Goal: Information Seeking & Learning: Understand process/instructions

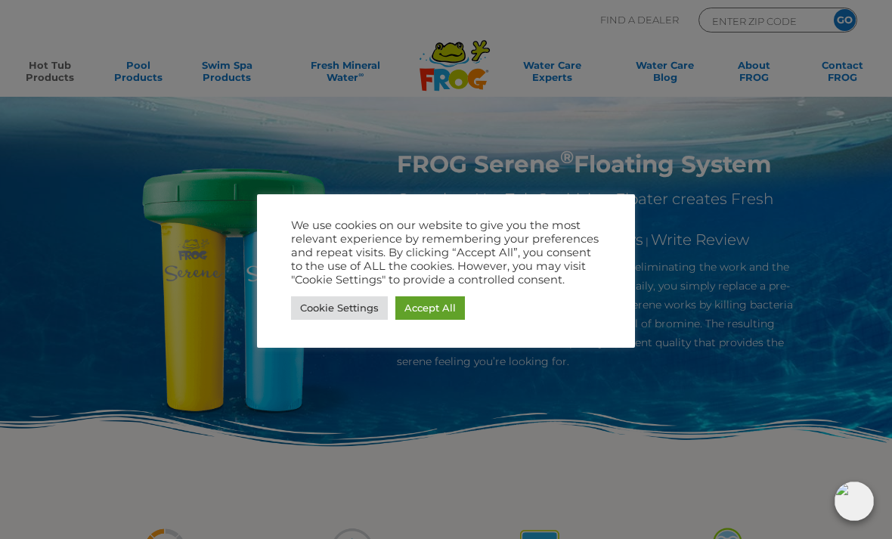
click at [366, 298] on link "Cookie Settings" at bounding box center [339, 307] width 97 height 23
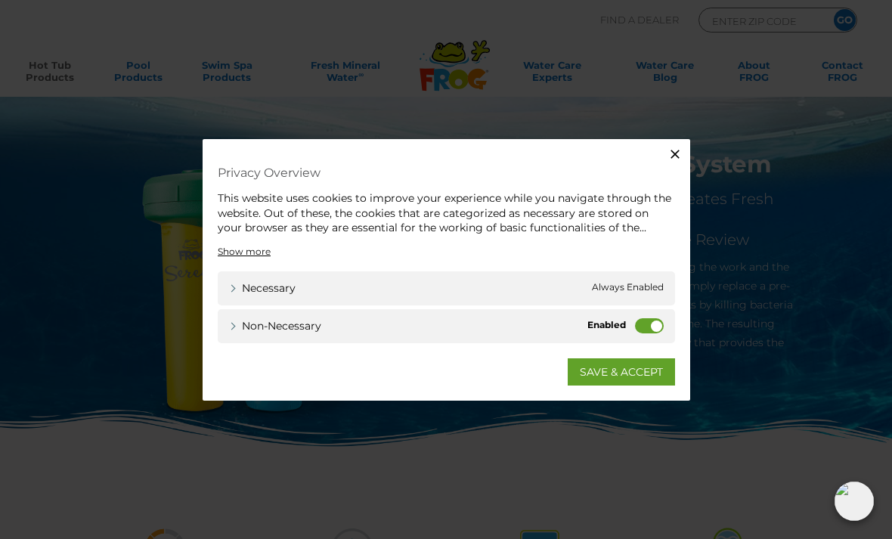
click at [641, 326] on label "Non-necessary" at bounding box center [649, 324] width 29 height 15
click at [0, 0] on input "Non-necessary" at bounding box center [0, 0] width 0 height 0
click at [649, 363] on link "SAVE & ACCEPT" at bounding box center [620, 370] width 107 height 27
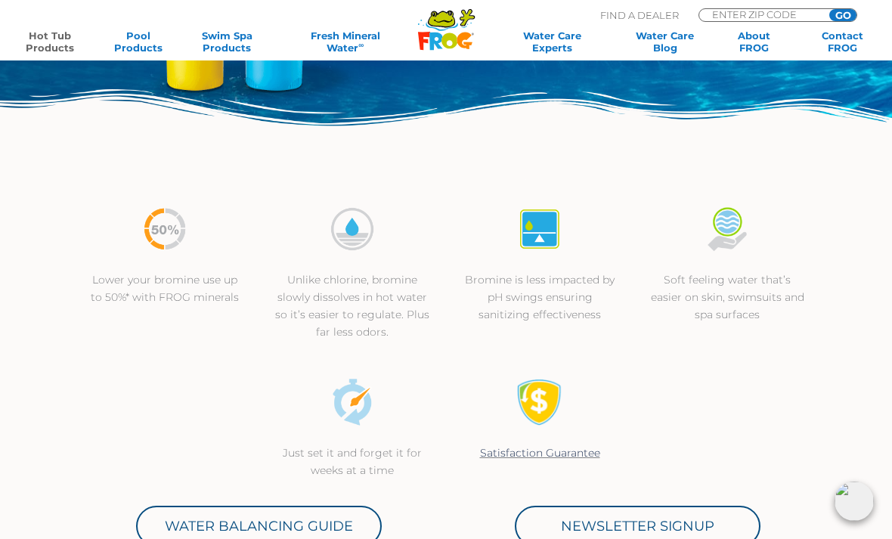
scroll to position [392, 0]
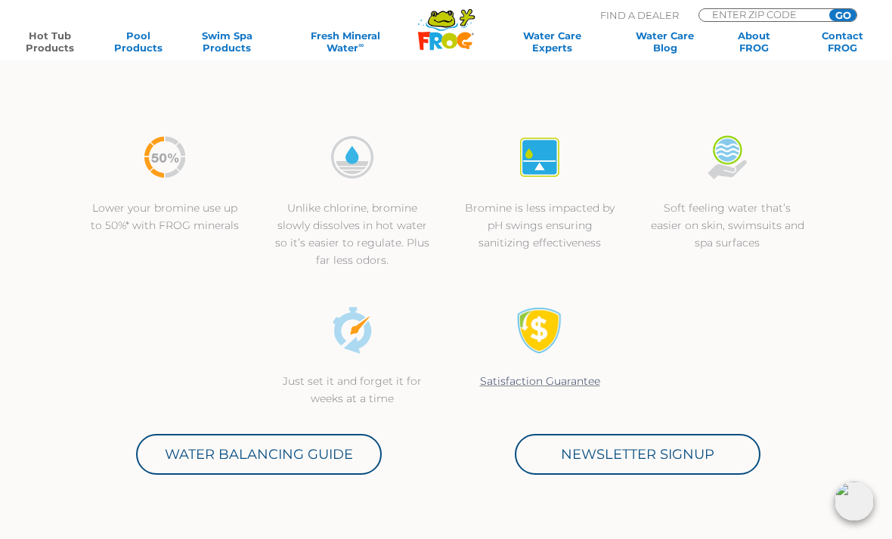
click at [331, 447] on link "Water Balancing Guide" at bounding box center [259, 454] width 246 height 41
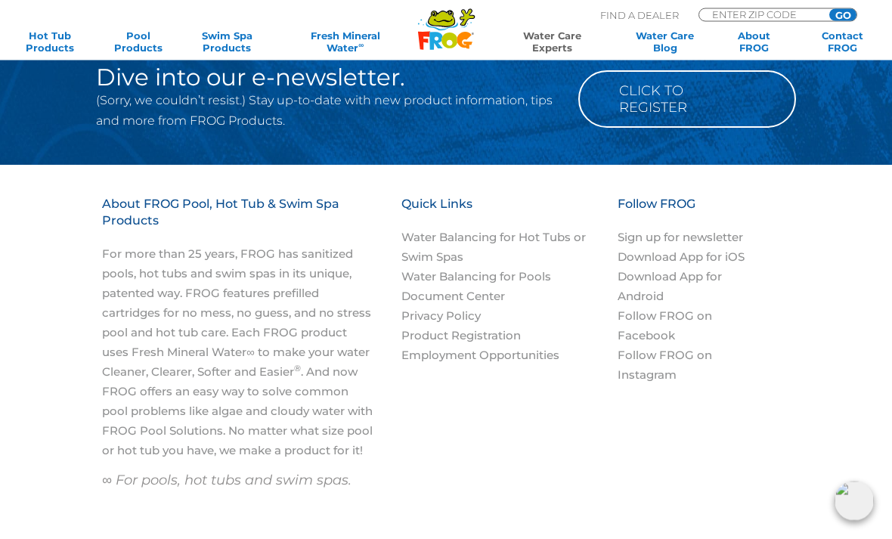
scroll to position [1845, 0]
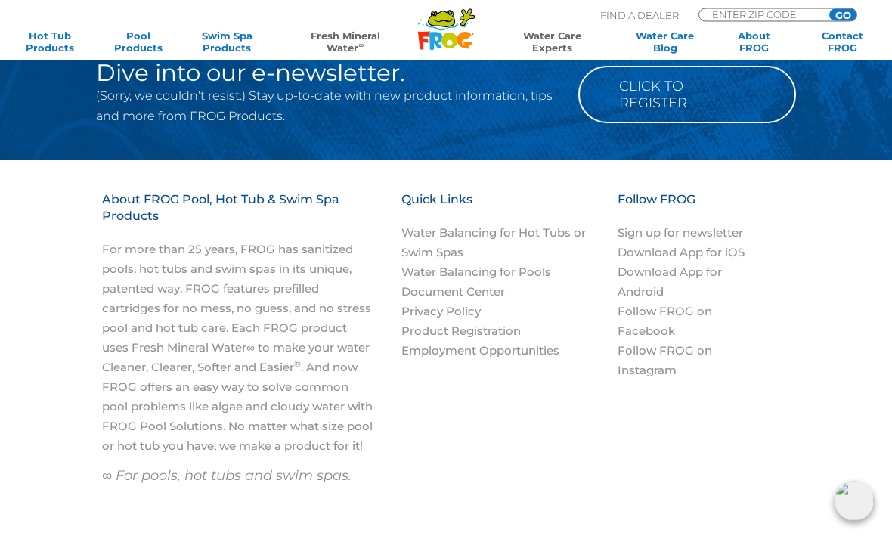
click at [358, 36] on link "Fresh Mineral Water ∞" at bounding box center [345, 41] width 128 height 24
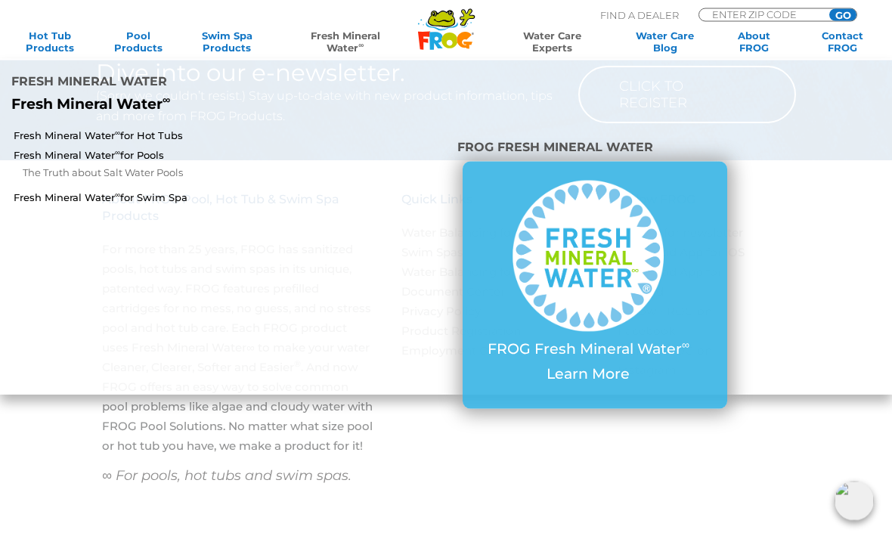
scroll to position [1846, 0]
click at [179, 130] on link "Fresh Mineral Water ∞ for Hot Tubs" at bounding box center [155, 135] width 283 height 14
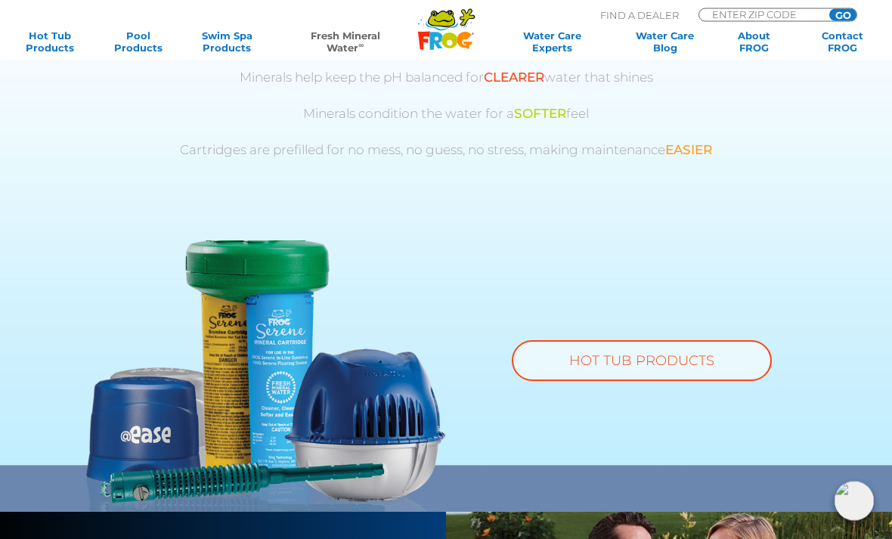
scroll to position [840, 0]
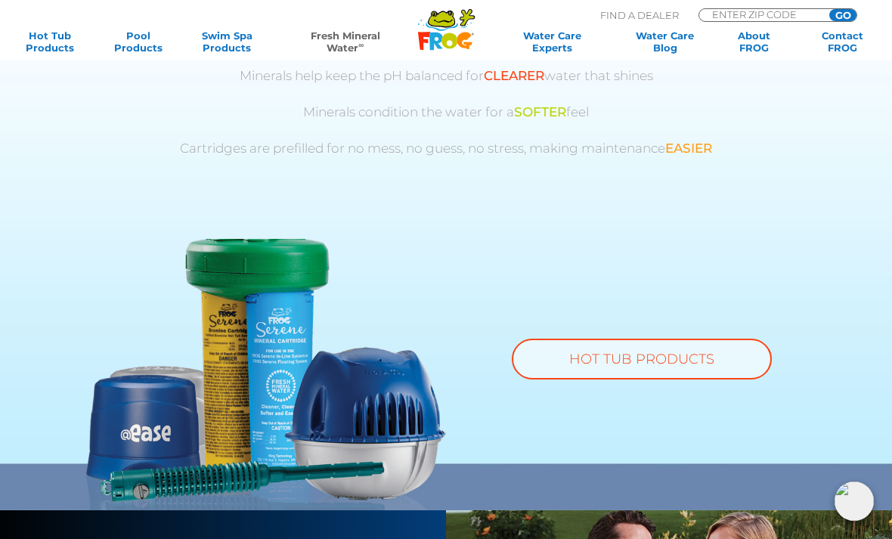
click at [612, 362] on link "HOT TUB PRODUCTS" at bounding box center [642, 359] width 260 height 41
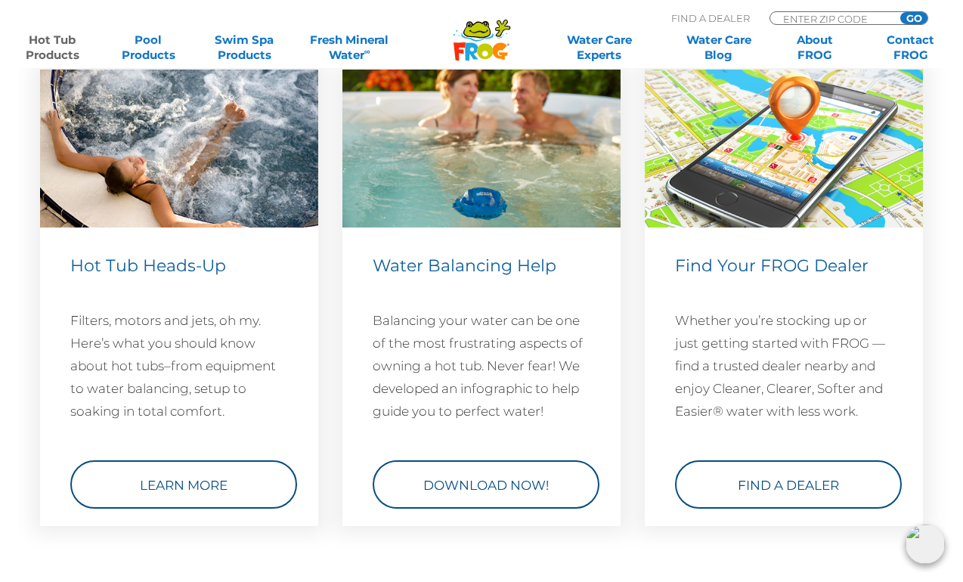
scroll to position [4430, 0]
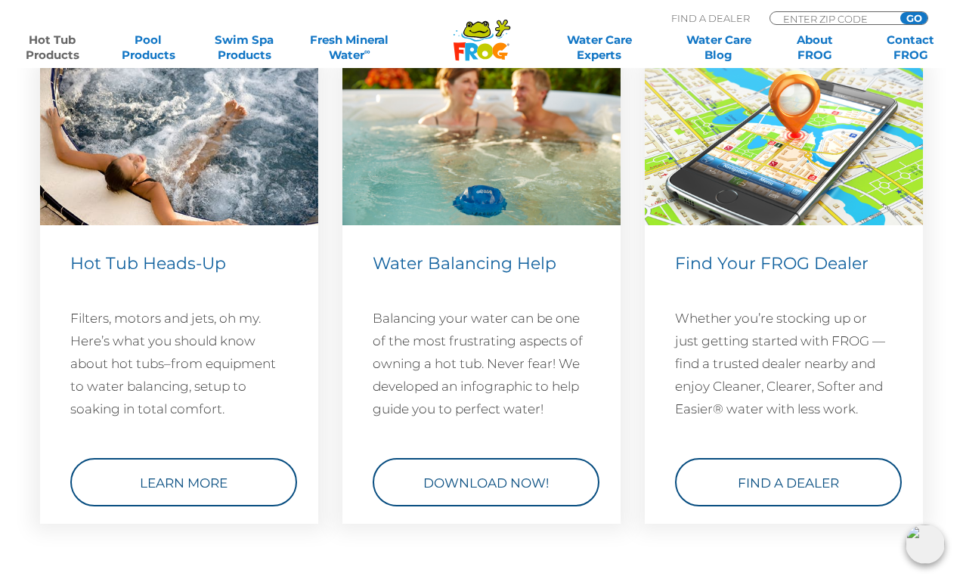
click at [219, 506] on link "Learn More" at bounding box center [183, 482] width 227 height 48
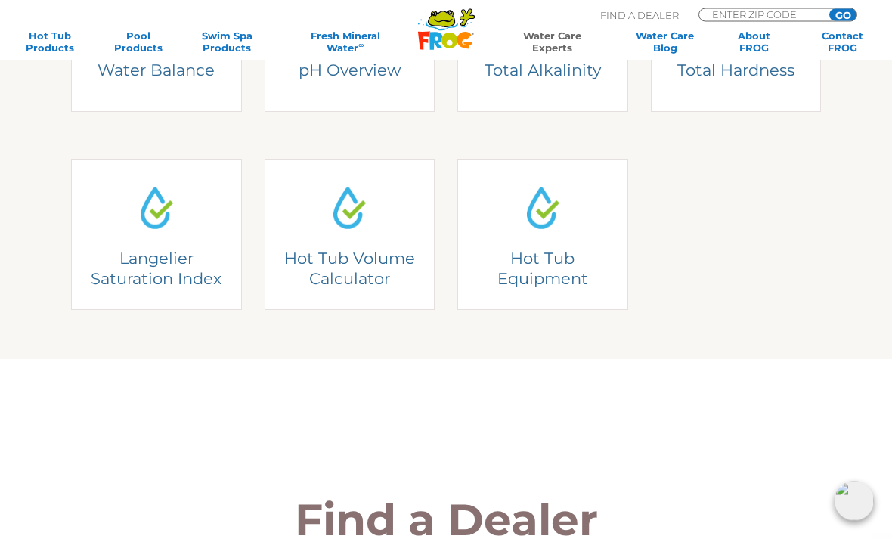
scroll to position [465, 0]
click at [560, 265] on link "Hot Tub Equipment Hot Tub Equipment Get to know the hot tub equipment and how i…" at bounding box center [542, 234] width 171 height 151
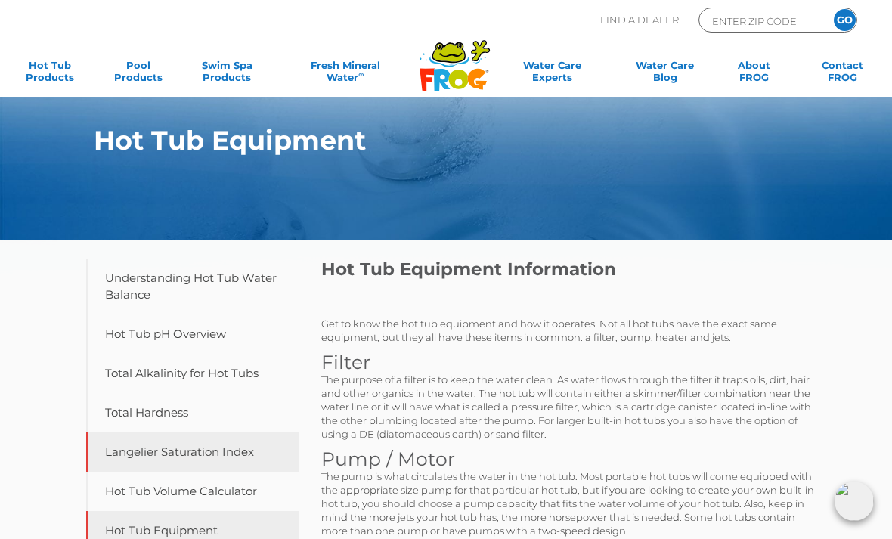
click at [242, 453] on link "Langelier Saturation Index" at bounding box center [192, 451] width 212 height 39
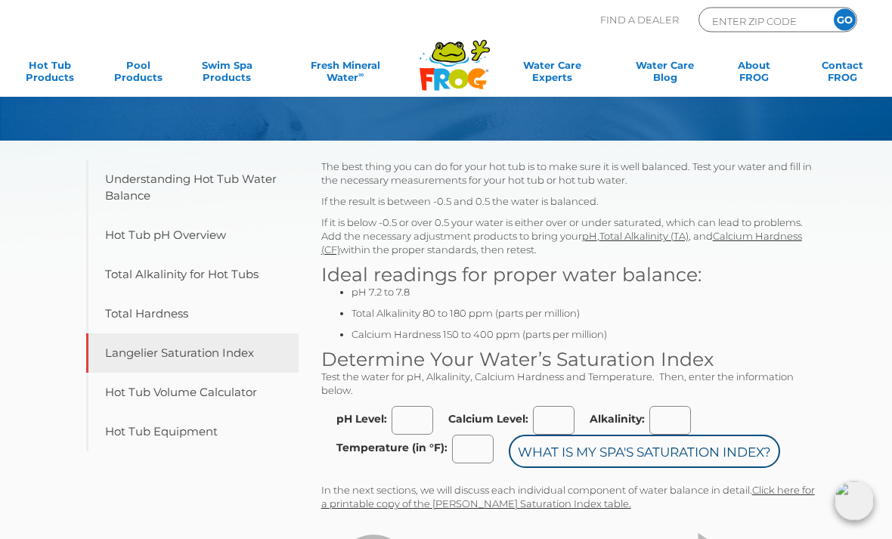
scroll to position [102, 0]
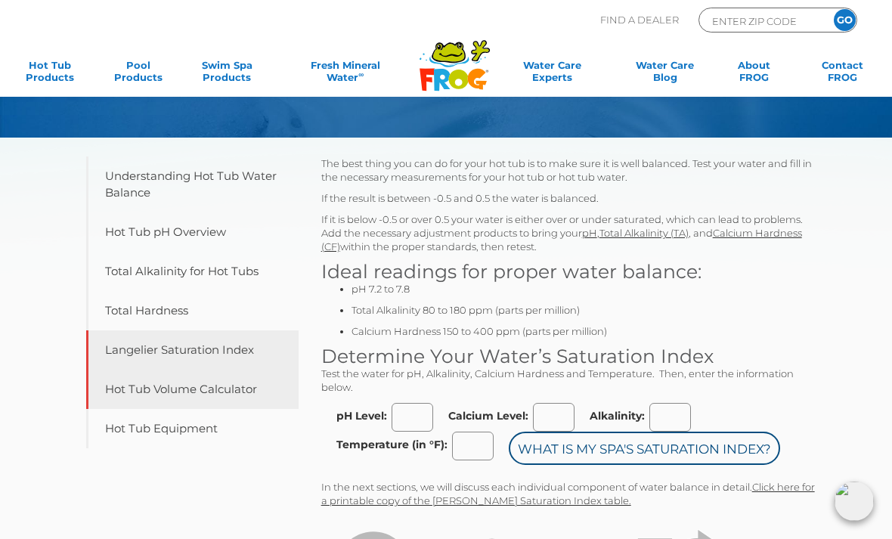
click at [239, 389] on link "Hot Tub Volume Calculator" at bounding box center [192, 389] width 212 height 39
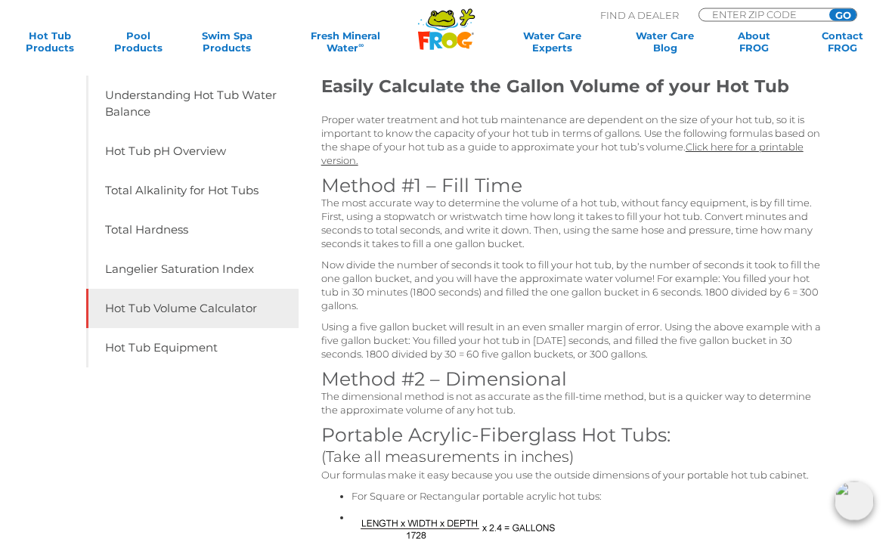
scroll to position [146, 0]
